Goal: Find specific page/section: Find specific page/section

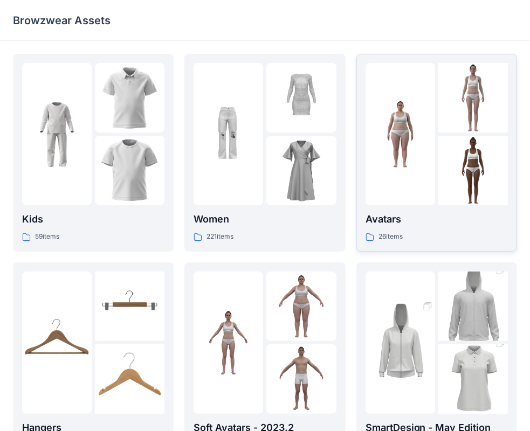
click at [446, 228] on div "Avatars 26 items" at bounding box center [436, 227] width 142 height 31
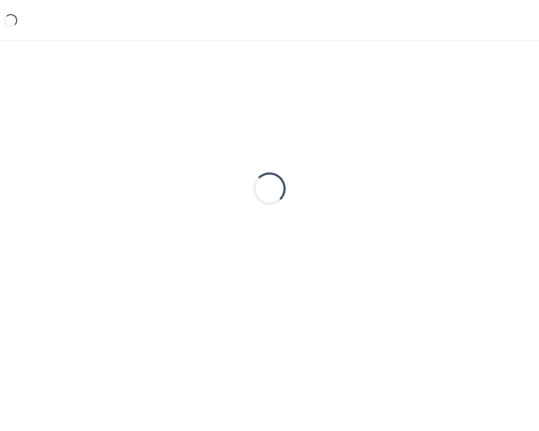
click at [446, 228] on div "Loading..." at bounding box center [269, 188] width 513 height 269
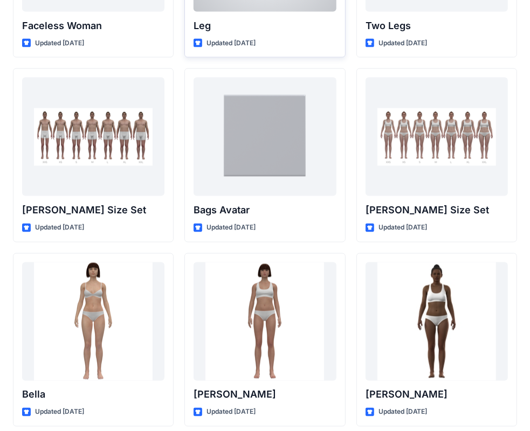
scroll to position [1101, 0]
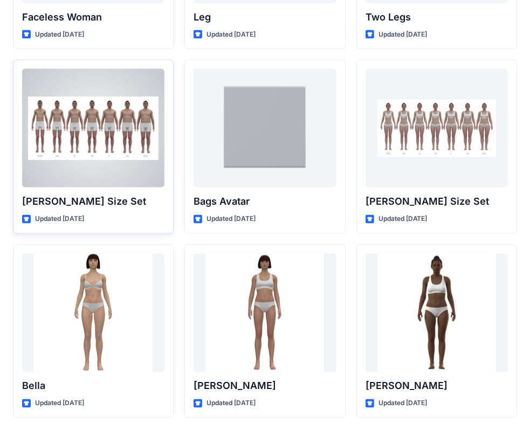
click at [95, 163] on div at bounding box center [93, 128] width 142 height 119
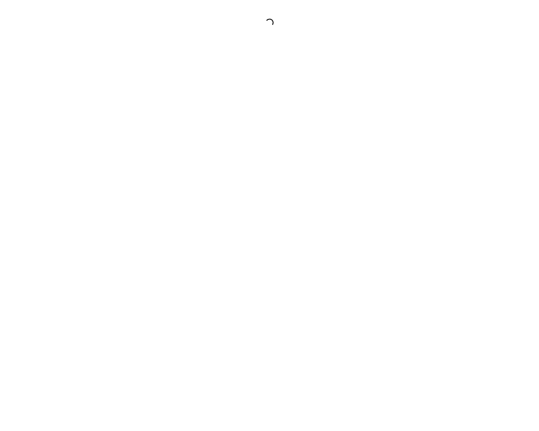
click at [95, 163] on div at bounding box center [269, 215] width 539 height 431
